Goal: Information Seeking & Learning: Learn about a topic

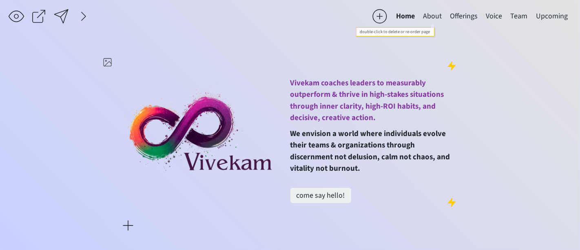
click at [429, 18] on button "About" at bounding box center [432, 16] width 27 height 16
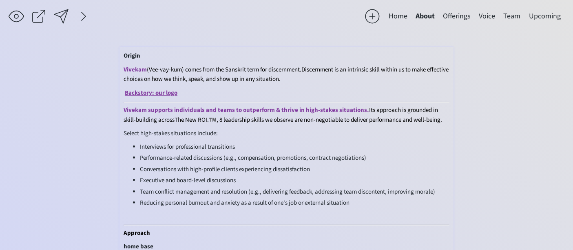
click at [207, 116] on span "The New ROI.™️, 8 leadership skills we observe are non-negotiable to deliver pe…" at bounding box center [309, 120] width 268 height 9
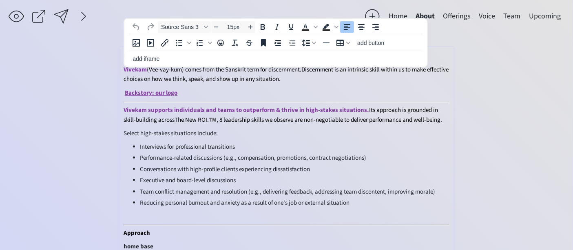
click at [209, 116] on span "The New ROI.™️, 8 leadership skills we observe are non-negotiable to deliver pe…" at bounding box center [309, 120] width 268 height 9
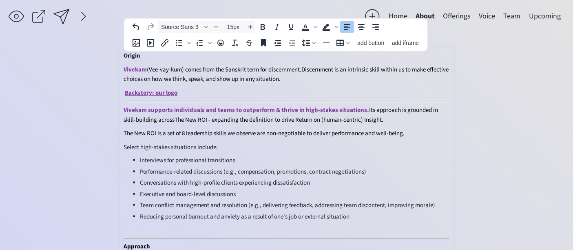
click at [259, 130] on span "The New ROI is a set of 8 leadership skills we observe are non-negotiable to de…" at bounding box center [264, 133] width 281 height 9
click at [390, 129] on span "The New ROI is a set of 8 leadership skills we observe that are non-negotiable …" at bounding box center [270, 133] width 293 height 9
click at [133, 144] on span "Select high-stakes situations include:" at bounding box center [171, 147] width 94 height 9
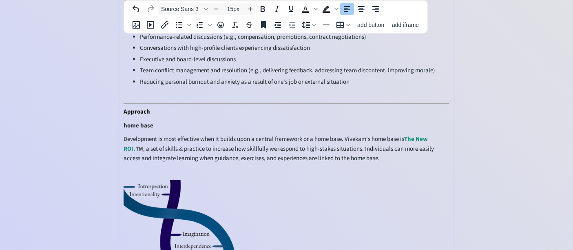
scroll to position [136, 0]
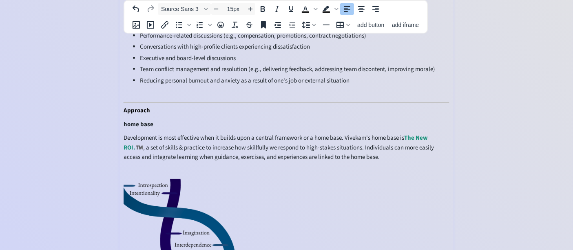
click at [167, 141] on span "Development is most effective when it builds upon a central framework or a home…" at bounding box center [279, 147] width 311 height 28
click at [243, 143] on span "Development is most effective when it builds upon a central framework or a home…" at bounding box center [283, 147] width 319 height 28
click at [271, 143] on span "Development is most effective when it builds upon a central framework or a home…" at bounding box center [285, 147] width 322 height 28
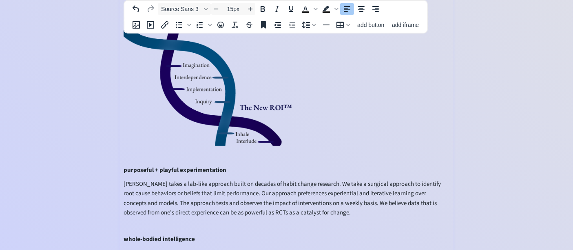
scroll to position [317, 0]
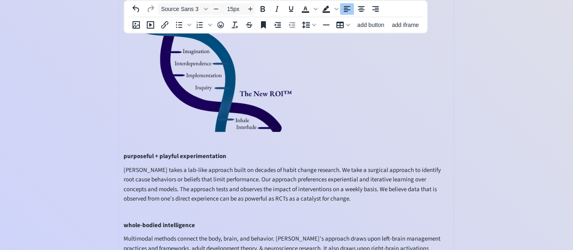
click at [348, 193] on p "[PERSON_NAME] takes a lab-like approach built on decades of habit change resear…" at bounding box center [287, 184] width 326 height 38
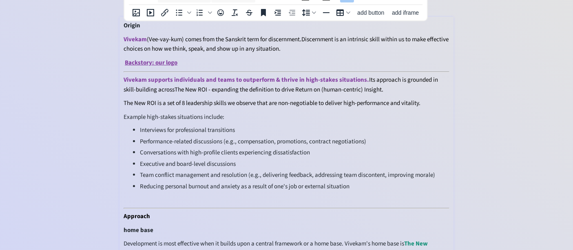
scroll to position [0, 0]
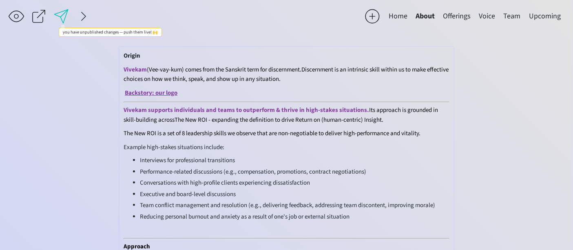
click at [61, 13] on div at bounding box center [61, 16] width 16 height 16
click at [163, 91] on link "Backstory: our logo" at bounding box center [151, 93] width 53 height 9
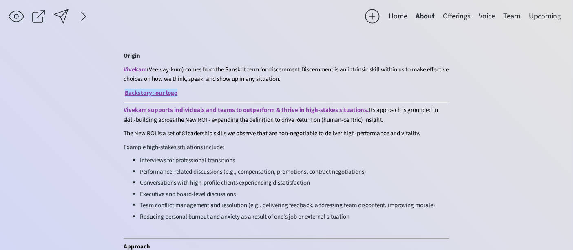
click at [59, 14] on div at bounding box center [61, 16] width 16 height 16
click at [399, 16] on button "Home" at bounding box center [398, 16] width 27 height 16
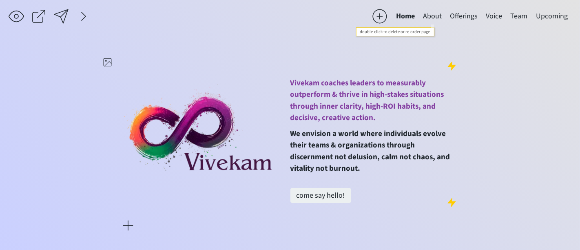
click at [433, 16] on button "About" at bounding box center [432, 16] width 27 height 16
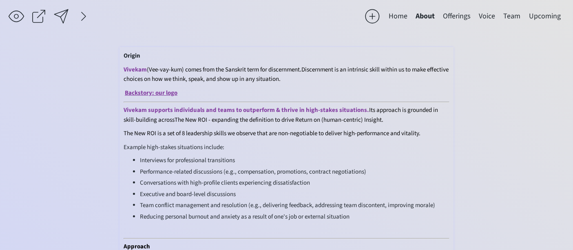
click at [351, 70] on span "Discernment is an intrinsic skill within us to make effective choices on how we…" at bounding box center [286, 74] width 325 height 18
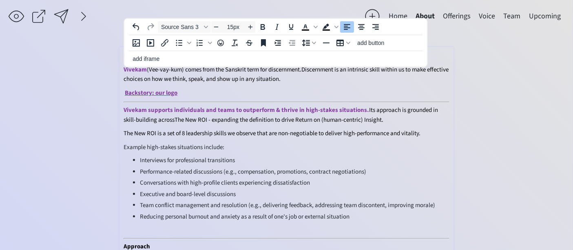
click at [170, 78] on span "Discernment is an intrinsic skill within us to make effective choices on how we…" at bounding box center [286, 74] width 325 height 18
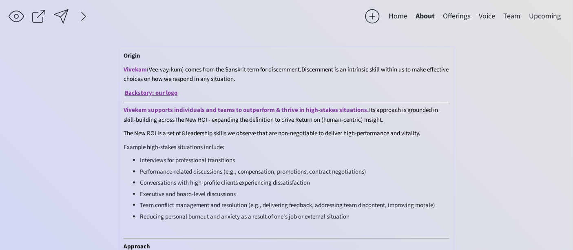
click at [162, 108] on span "Vivekam supports individuals and teams to outperform & thrive in high-stakes si…" at bounding box center [247, 110] width 246 height 9
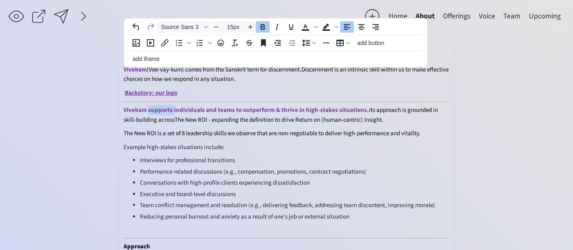
click at [162, 108] on span "Vivekam supports individuals and teams to outperform & thrive in high-stakes si…" at bounding box center [247, 110] width 246 height 9
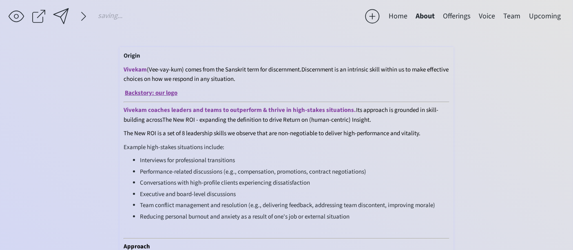
click at [227, 109] on span "Vivekam coaches leaders and teams to outperform & thrive in high-stakes situati…" at bounding box center [240, 110] width 233 height 9
click at [207, 116] on span "The New ROI - expanding the definition to drive Return on (human-centric) Insig…" at bounding box center [311, 120] width 209 height 9
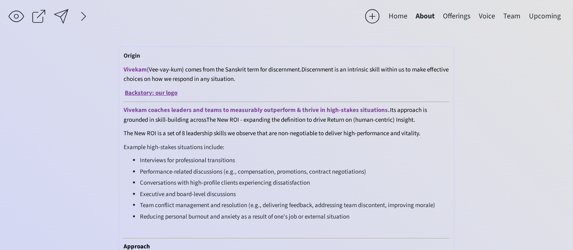
drag, startPoint x: 254, startPoint y: 117, endPoint x: 269, endPoint y: 113, distance: 15.8
click at [255, 116] on span "The New ROI - expanding the definition to drive Return on (human-centric) Insig…" at bounding box center [311, 120] width 209 height 9
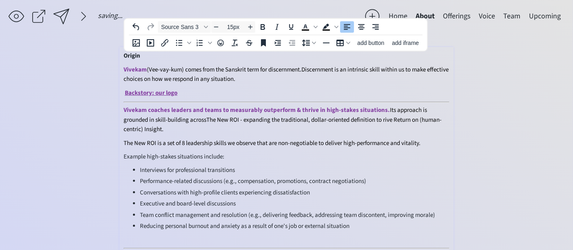
click at [287, 116] on span "The New ROI - expanding the traditional, dollar-oriented definition to rive Ret…" at bounding box center [283, 125] width 318 height 18
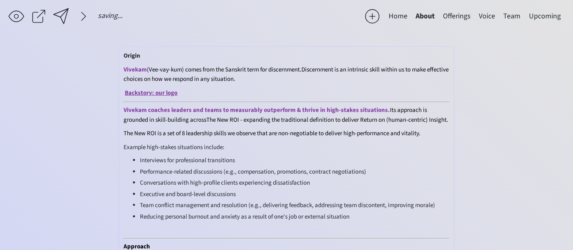
click at [264, 131] on span "The New ROI is a set of 8 leadership skills we observe that are non-negotiable …" at bounding box center [272, 133] width 297 height 9
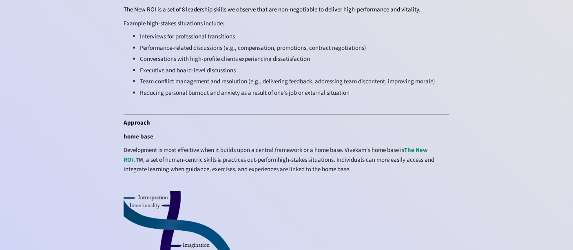
scroll to position [136, 0]
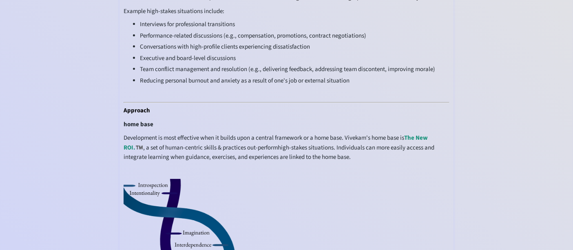
click at [163, 206] on img at bounding box center [211, 246] width 174 height 134
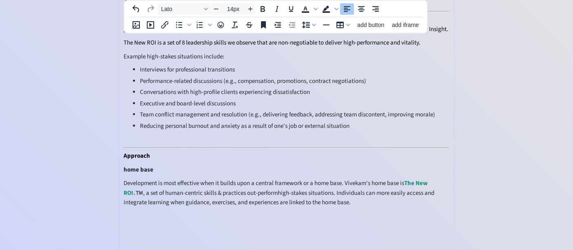
scroll to position [45, 0]
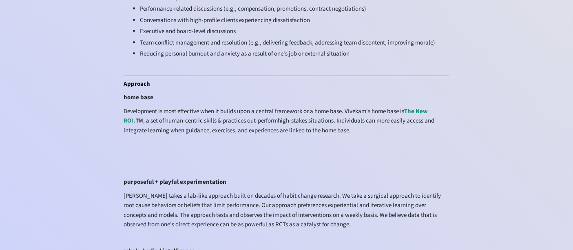
scroll to position [317, 0]
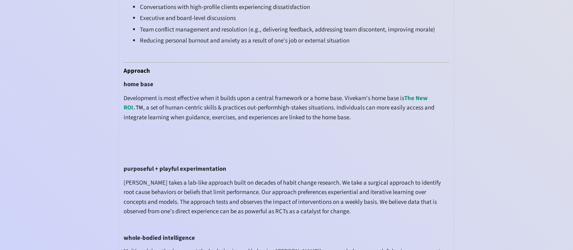
click at [133, 127] on p at bounding box center [287, 130] width 326 height 9
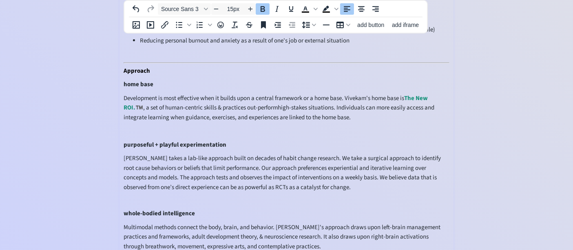
click at [86, 169] on div "saving & publishing saved & published! 👍 saving... Home About Offerings Voice T…" at bounding box center [286, 80] width 573 height 795
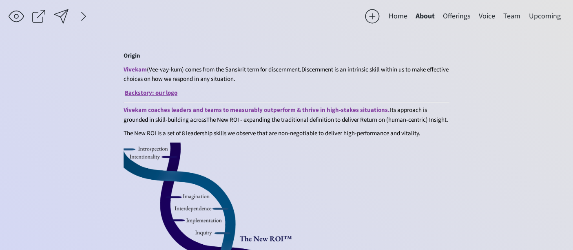
scroll to position [0, 0]
drag, startPoint x: 122, startPoint y: 55, endPoint x: 247, endPoint y: 131, distance: 146.4
click at [246, 120] on span "The New ROI - expanding the traditional definition to deliver Return on (human-…" at bounding box center [328, 120] width 242 height 9
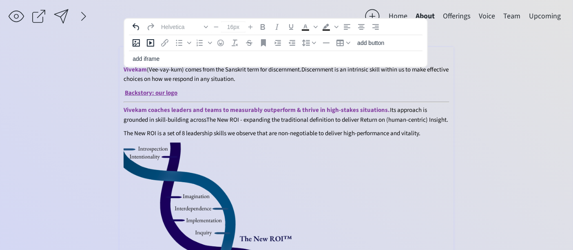
click at [153, 112] on span "Its approach is grounded in skill-building across" at bounding box center [276, 115] width 304 height 18
type input "15px"
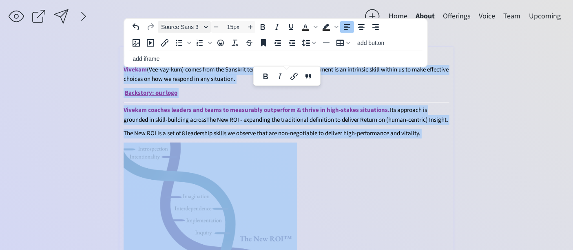
click at [203, 27] on div "Font Source Sans 3" at bounding box center [206, 27] width 7 height 4
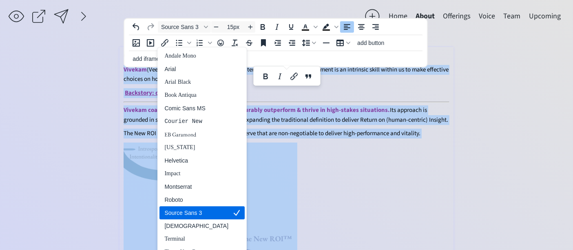
click at [191, 208] on div "Source Sans 3" at bounding box center [196, 213] width 64 height 10
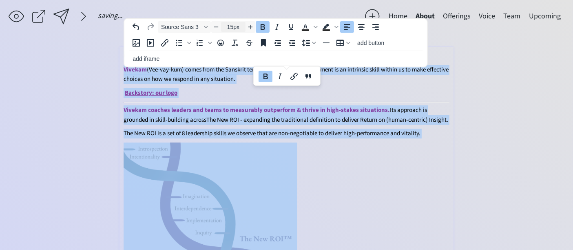
click at [228, 28] on input "15px" at bounding box center [233, 27] width 24 height 10
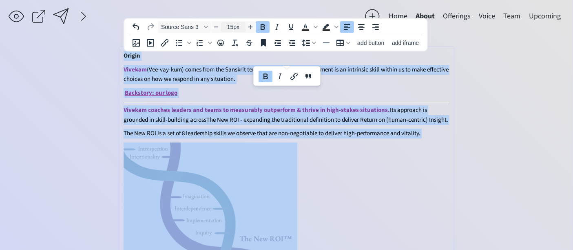
click at [231, 28] on input "15px" at bounding box center [233, 27] width 24 height 10
click at [227, 28] on input "15px" at bounding box center [233, 27] width 24 height 10
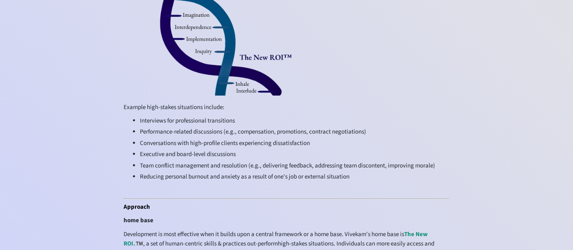
scroll to position [227, 0]
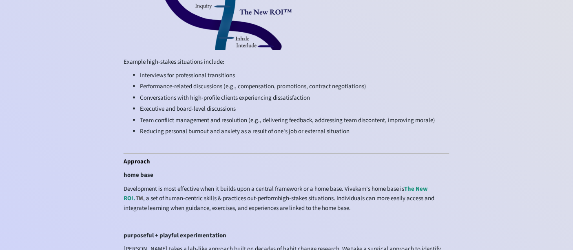
click at [73, 133] on div "saving & publishing saved & published! 👍 saving... Home About Offerings Voice T…" at bounding box center [286, 170] width 573 height 795
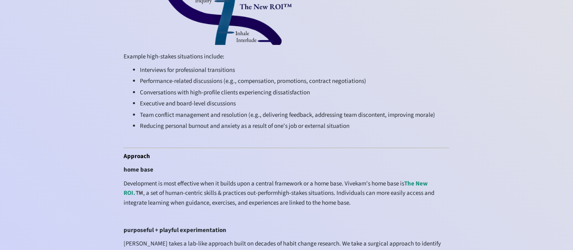
scroll to position [212, 0]
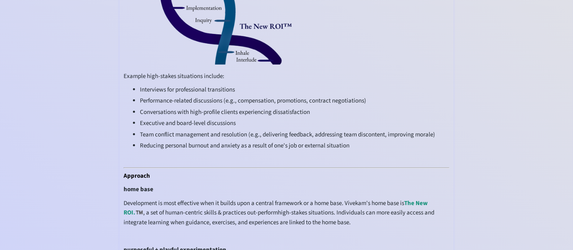
click at [220, 88] on span "Interviews for professional transitions" at bounding box center [187, 89] width 95 height 9
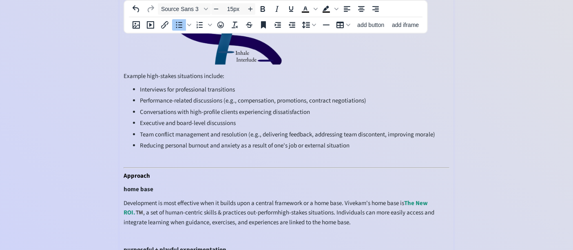
click at [235, 85] on span "Interviews for professional transitions" at bounding box center [187, 89] width 95 height 9
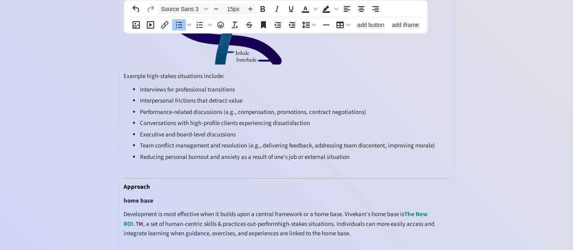
click at [198, 96] on span "Interpersonal frictions that detract value" at bounding box center [191, 100] width 102 height 9
click at [311, 98] on span "Interpersonal frictions (within teams, between indivdiuals) that detract value" at bounding box center [237, 100] width 195 height 9
click at [269, 96] on span "Interpersonal frictions (within teams, between indivdiuals) that dilute value" at bounding box center [235, 100] width 191 height 9
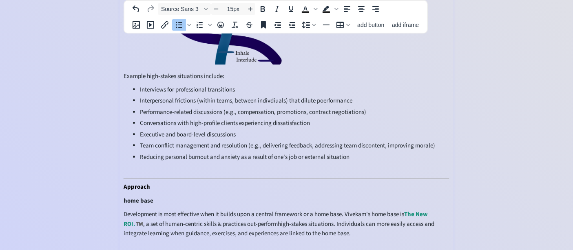
click at [335, 96] on span "Interpersonal frictions (within teams, between indivdiuals) that dilute poerfor…" at bounding box center [246, 100] width 213 height 9
click at [277, 97] on span "Interpersonal frictions (within teams, between indivdiuals) that dilute perform…" at bounding box center [244, 100] width 209 height 9
click at [266, 96] on span "Interpersonal frictions (within teams, between indivdiuals) that dilute perform…" at bounding box center [244, 100] width 209 height 9
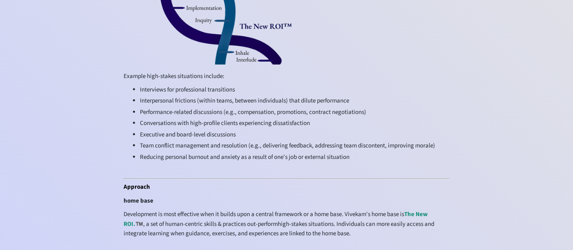
click at [52, 127] on div "saving & publishing saved & published! 👍 saving... Home About Offerings Voice T…" at bounding box center [286, 191] width 573 height 806
click at [66, 151] on div "saving & publishing saved & published! 👍 saving... Home About Offerings Voice T…" at bounding box center [286, 191] width 573 height 806
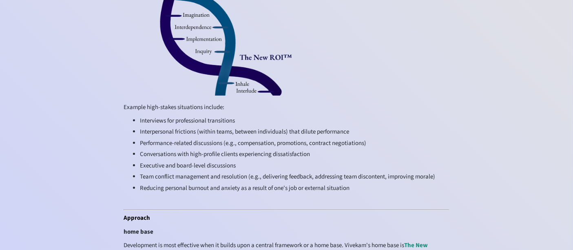
scroll to position [227, 0]
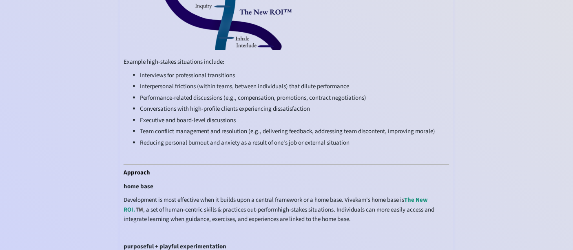
click at [247, 71] on li "Interviews for professional transitions" at bounding box center [295, 75] width 310 height 9
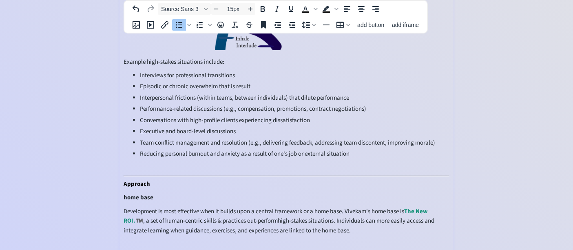
click at [149, 149] on span "Reducing personal burnout and anxiety as a result of one's job or external situ…" at bounding box center [245, 153] width 210 height 9
click at [187, 149] on span "Personal burnout and anxiety as a result of one's job or external situation" at bounding box center [232, 153] width 184 height 9
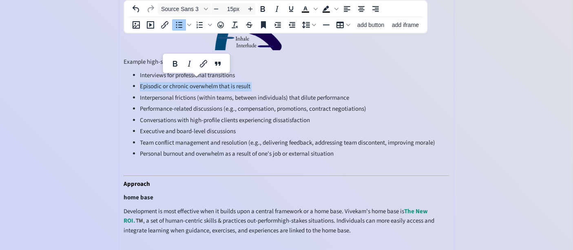
drag, startPoint x: 209, startPoint y: 87, endPoint x: 140, endPoint y: 85, distance: 68.6
click at [140, 85] on li "Episodic or chronic overwhelm that is result ﻿" at bounding box center [295, 86] width 310 height 9
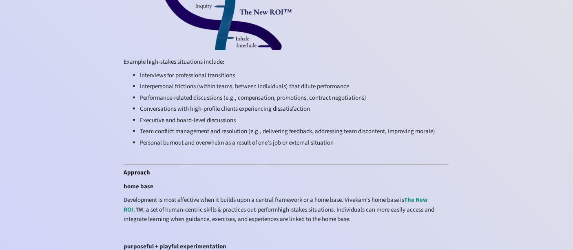
click at [56, 138] on div "saving & publishing saved & published! 👍 saving... Home About Offerings Voice T…" at bounding box center [286, 176] width 573 height 806
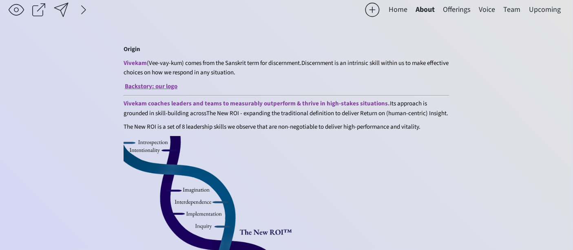
scroll to position [0, 0]
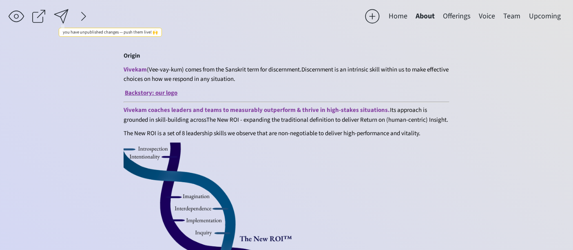
click at [62, 16] on div at bounding box center [61, 16] width 16 height 16
